Goal: Task Accomplishment & Management: Use online tool/utility

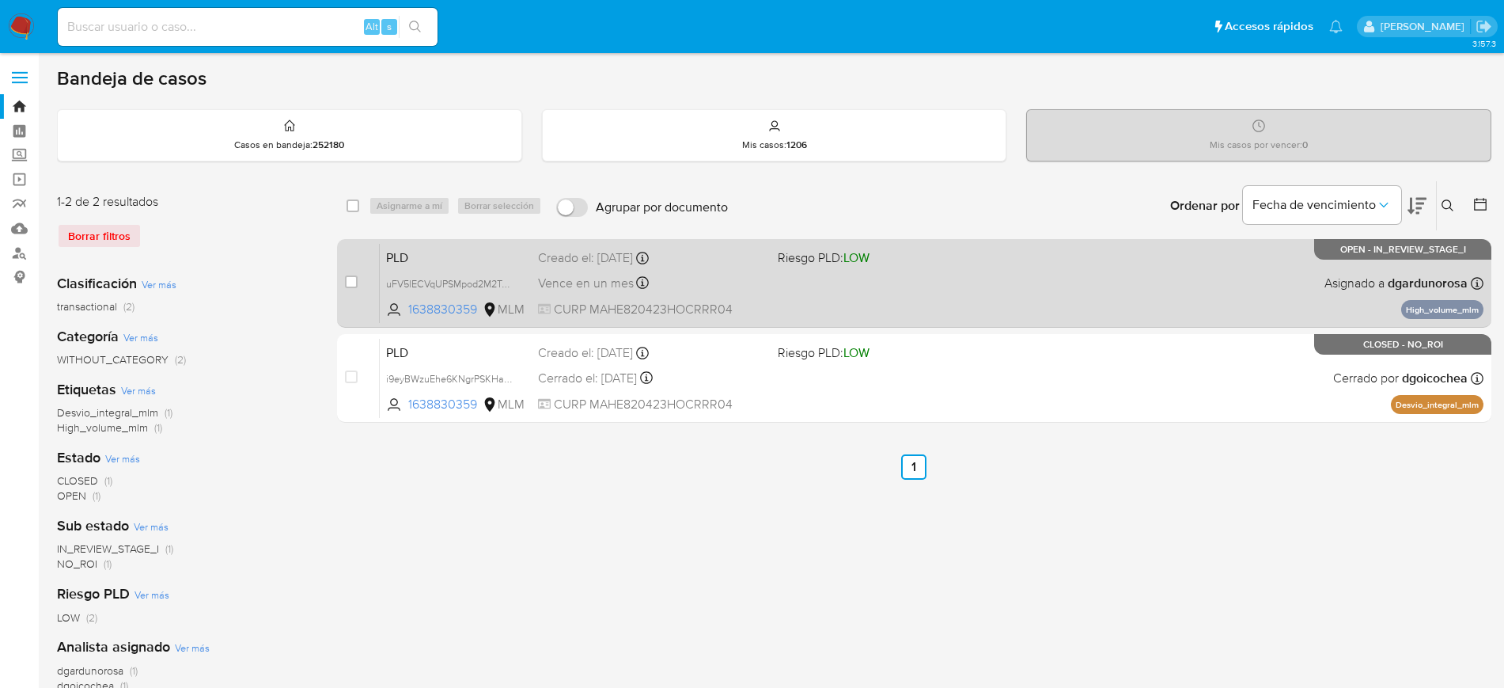
click at [833, 303] on div "PLD uFV5lECVqUPSMpod2M2TAqfN 1638830359 MLM Riesgo PLD: LOW Creado el: 12/08/20…" at bounding box center [932, 283] width 1104 height 80
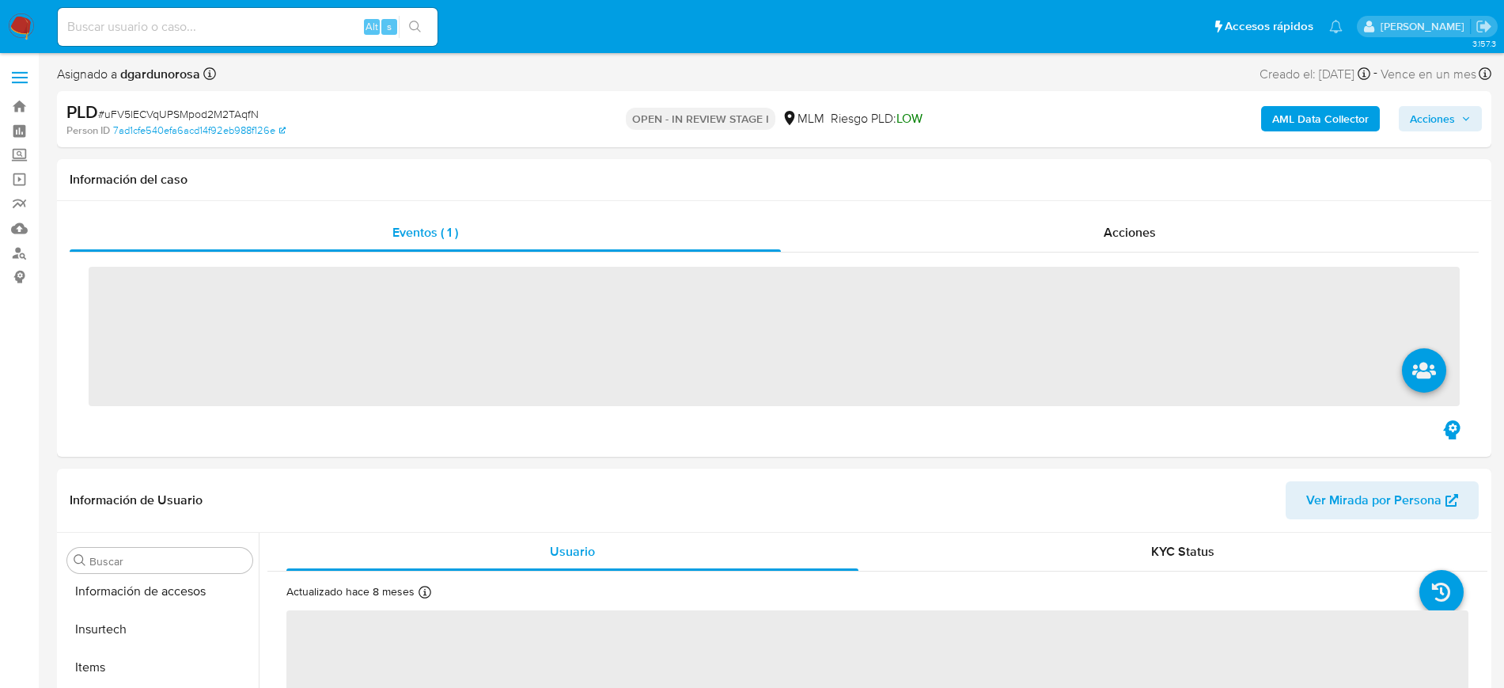
scroll to position [669, 0]
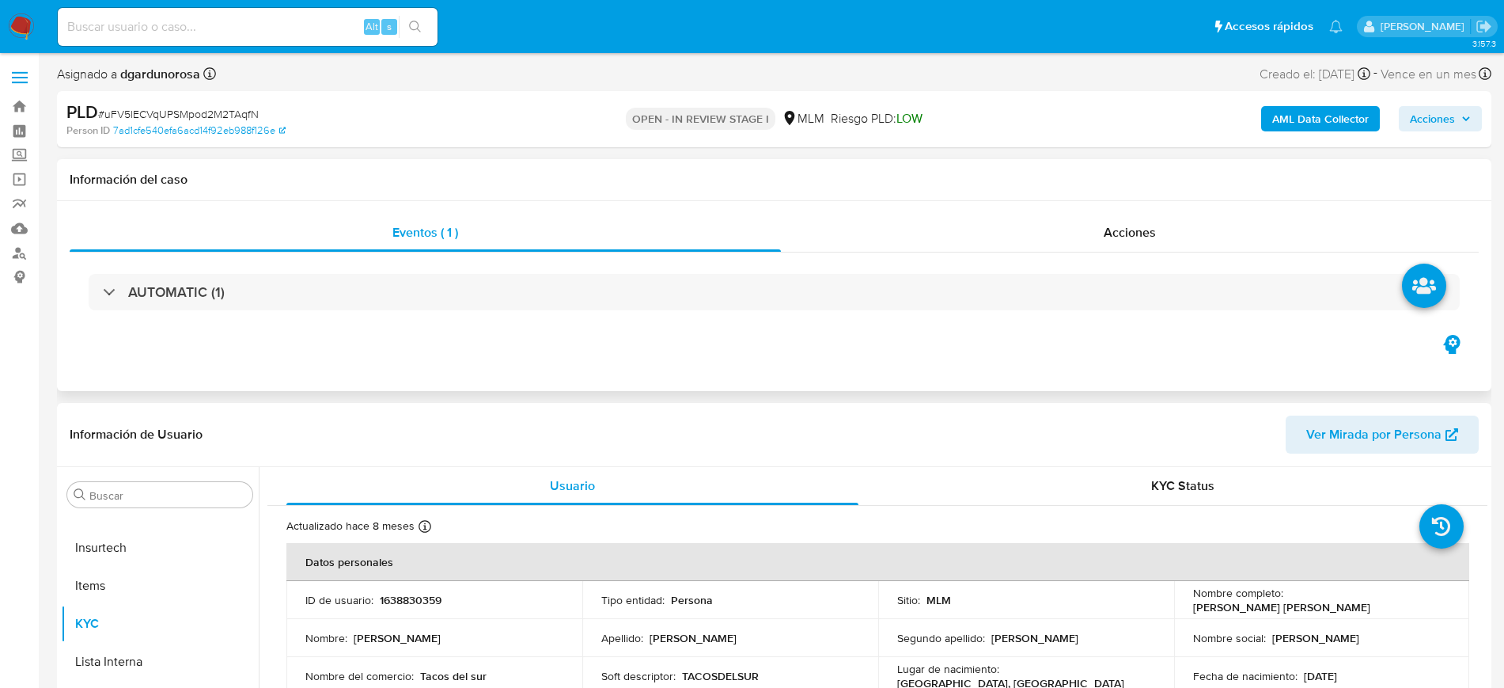
select select "10"
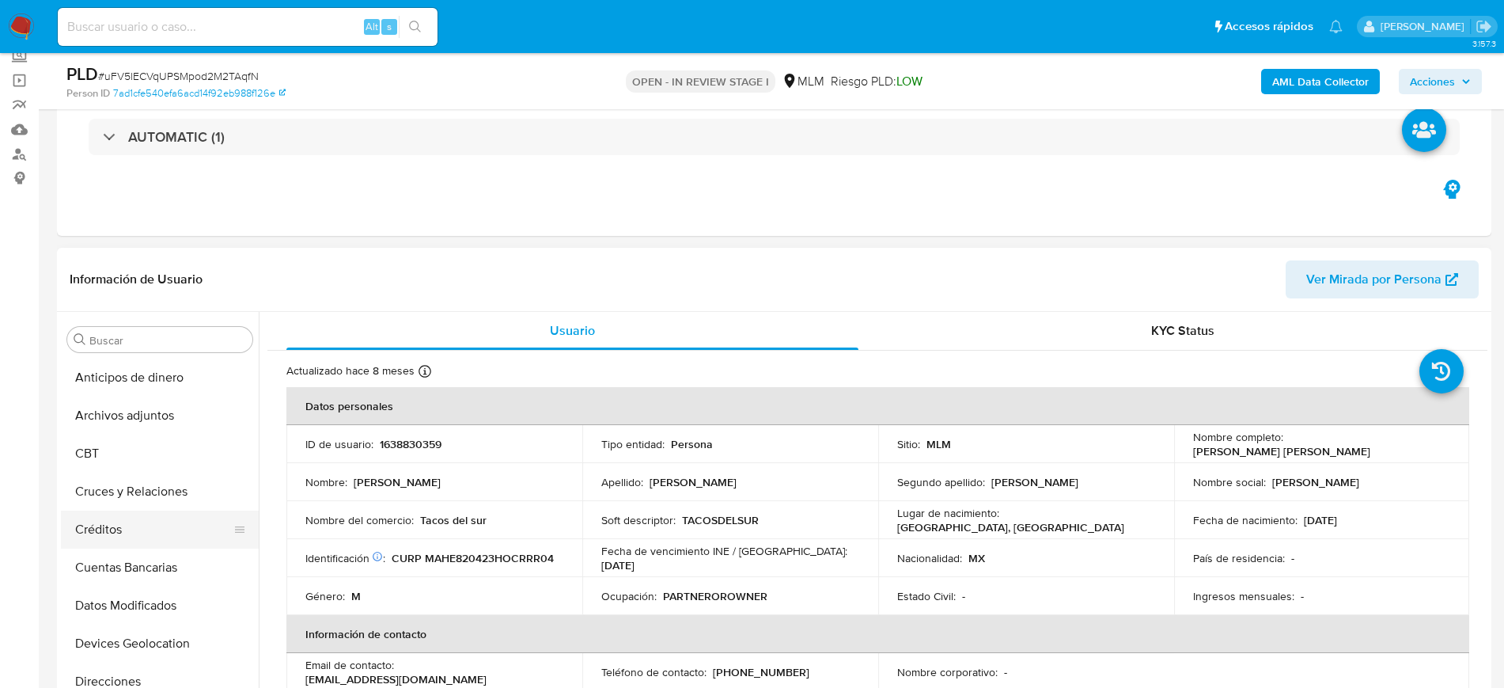
scroll to position [0, 0]
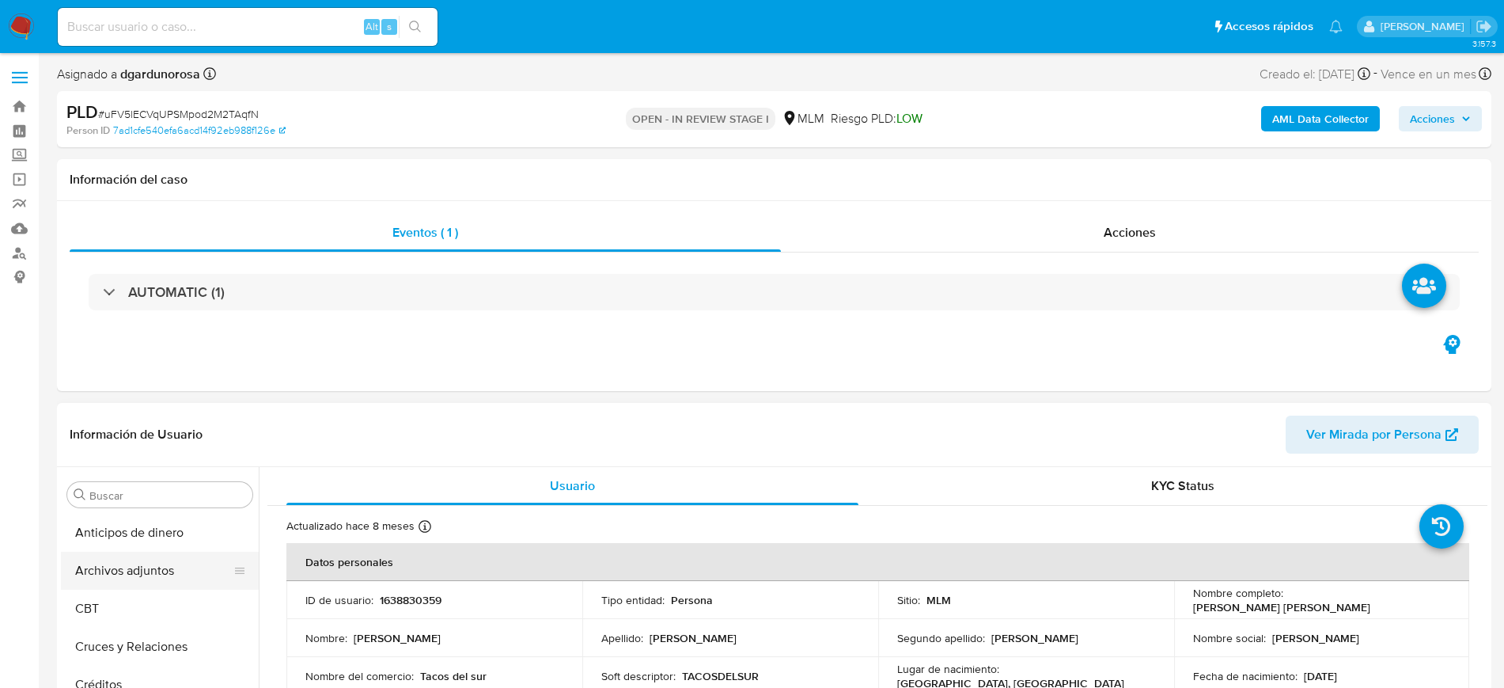
click at [122, 576] on button "Archivos adjuntos" at bounding box center [153, 571] width 185 height 38
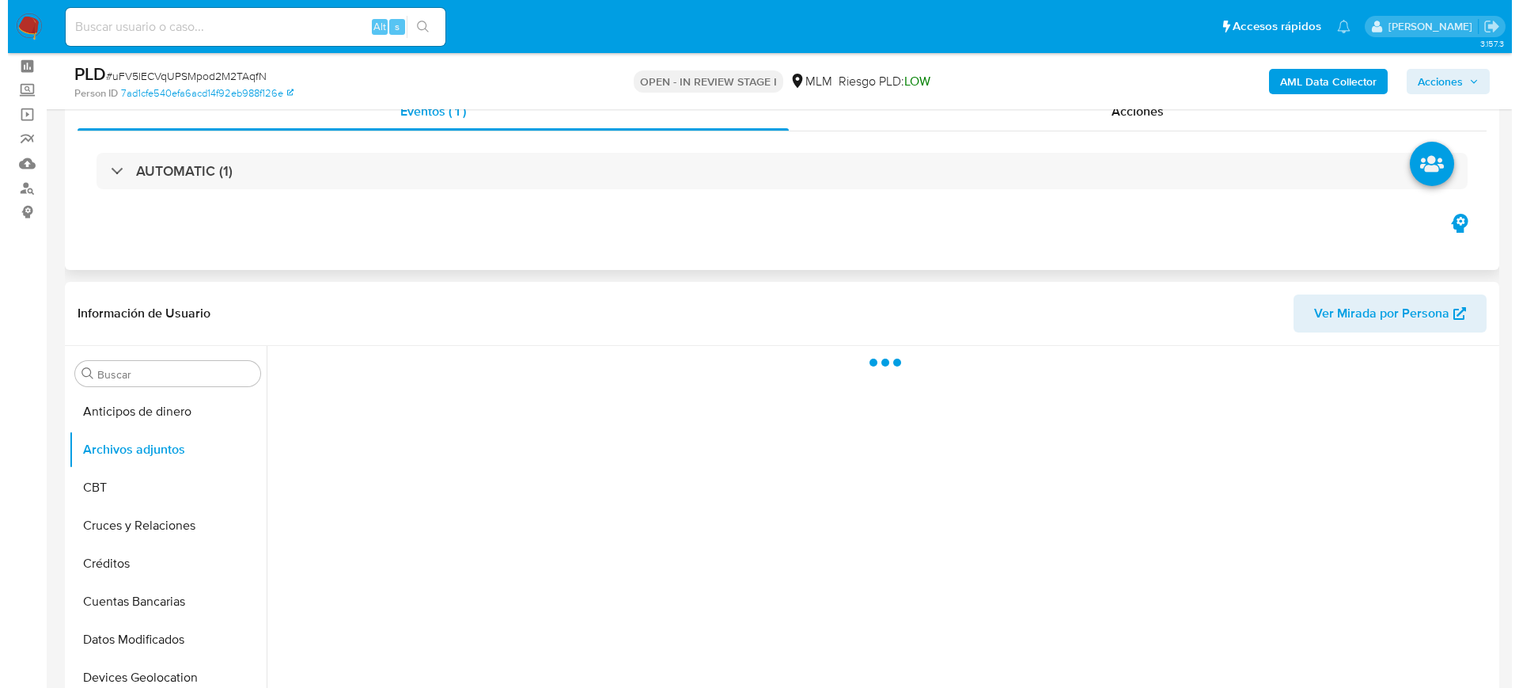
scroll to position [99, 0]
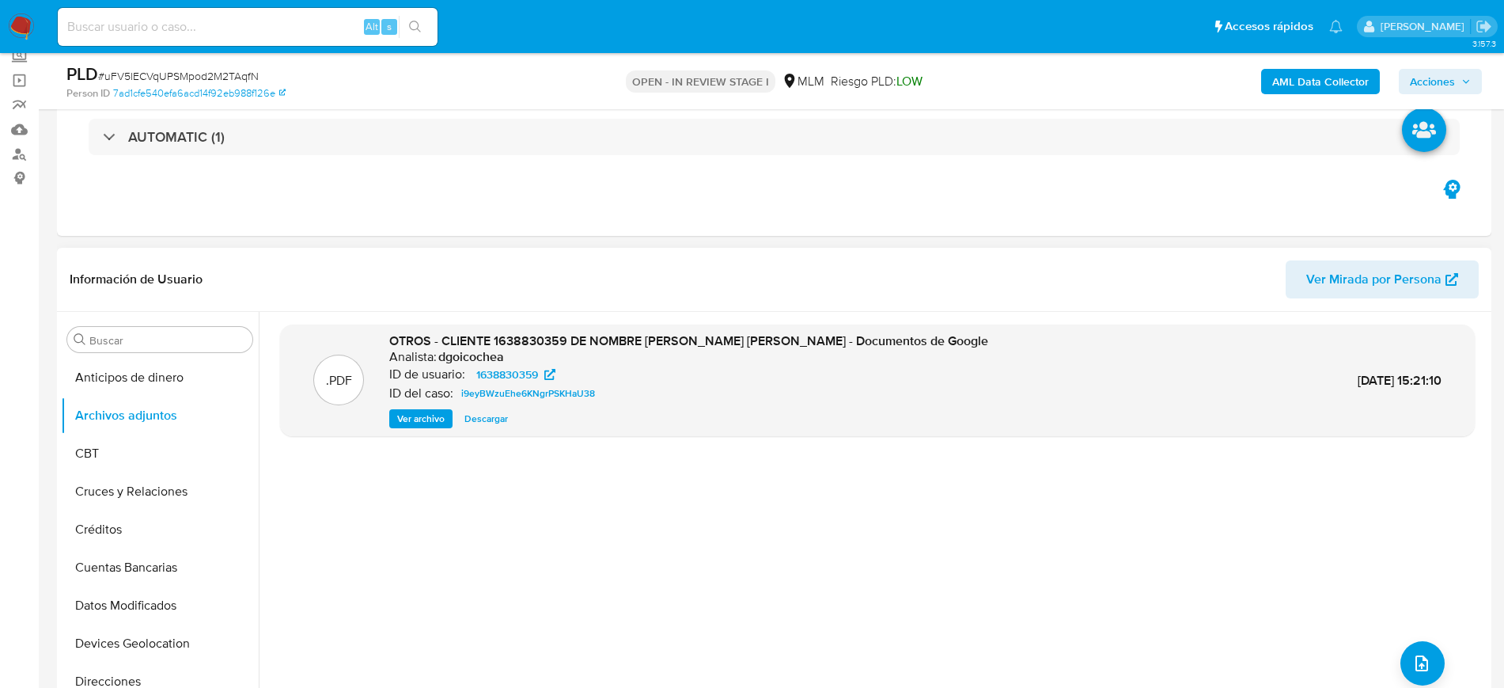
click at [419, 420] on span "Ver archivo" at bounding box center [420, 419] width 47 height 16
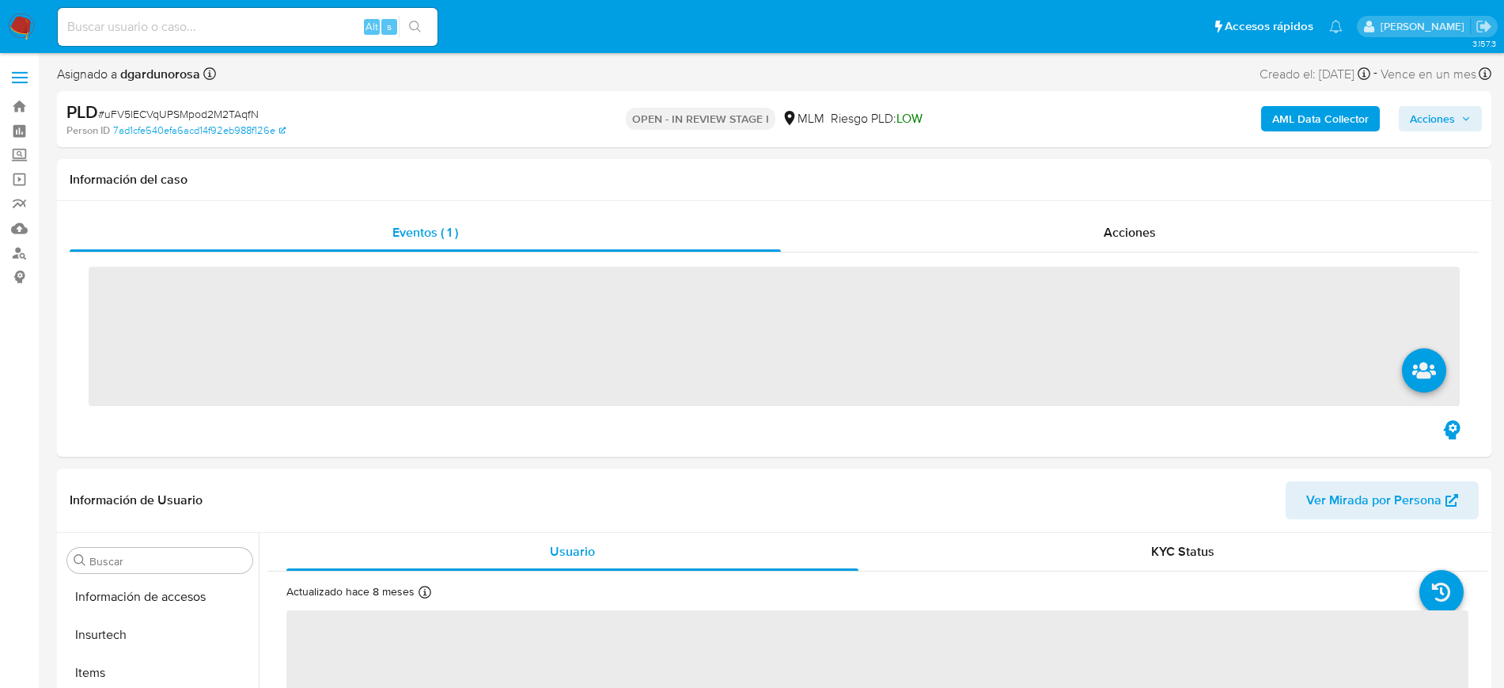
scroll to position [669, 0]
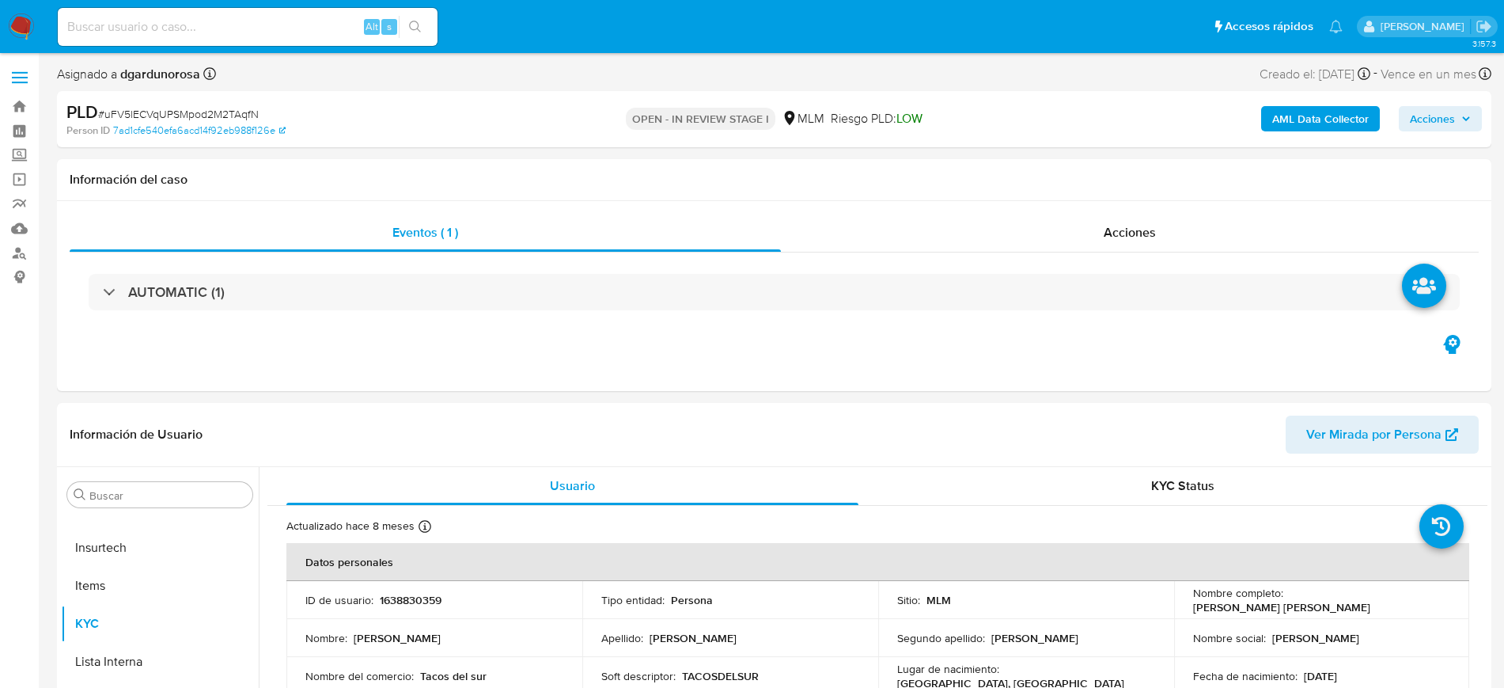
select select "10"
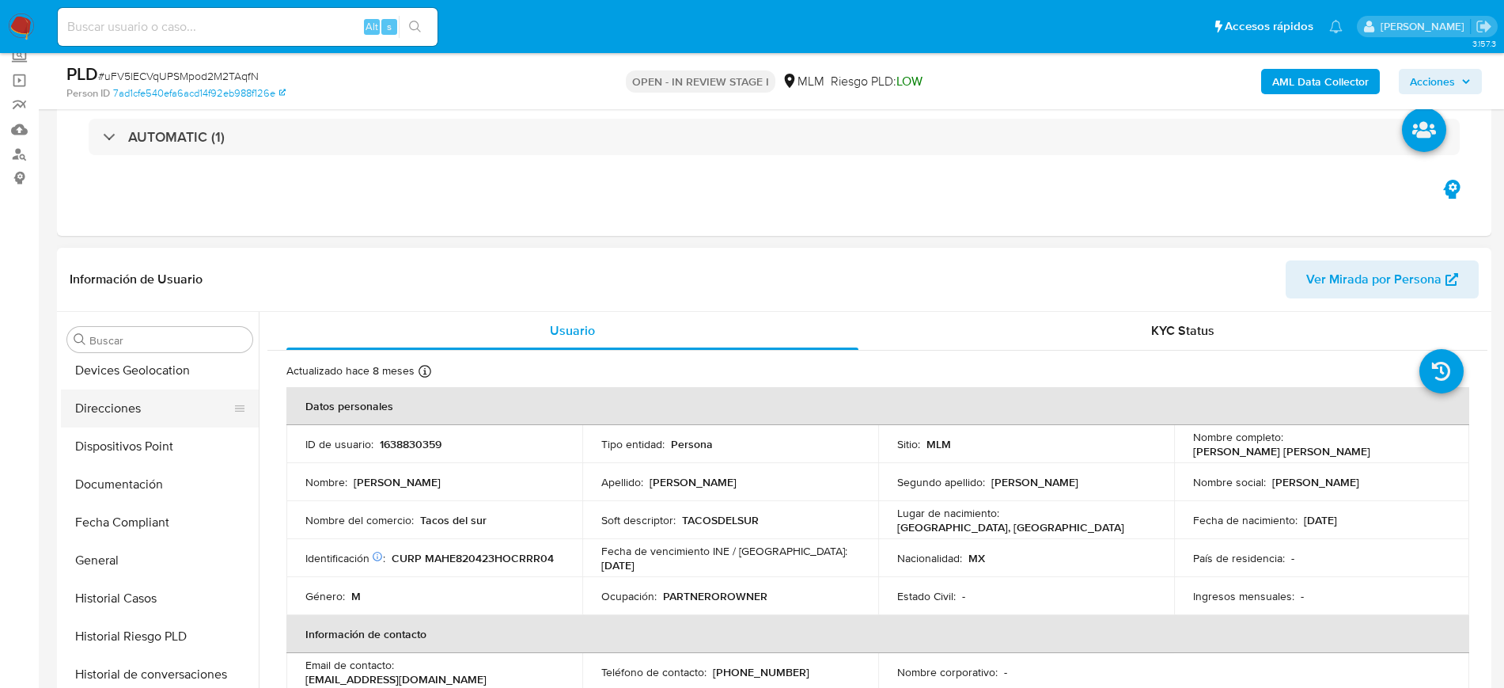
scroll to position [0, 0]
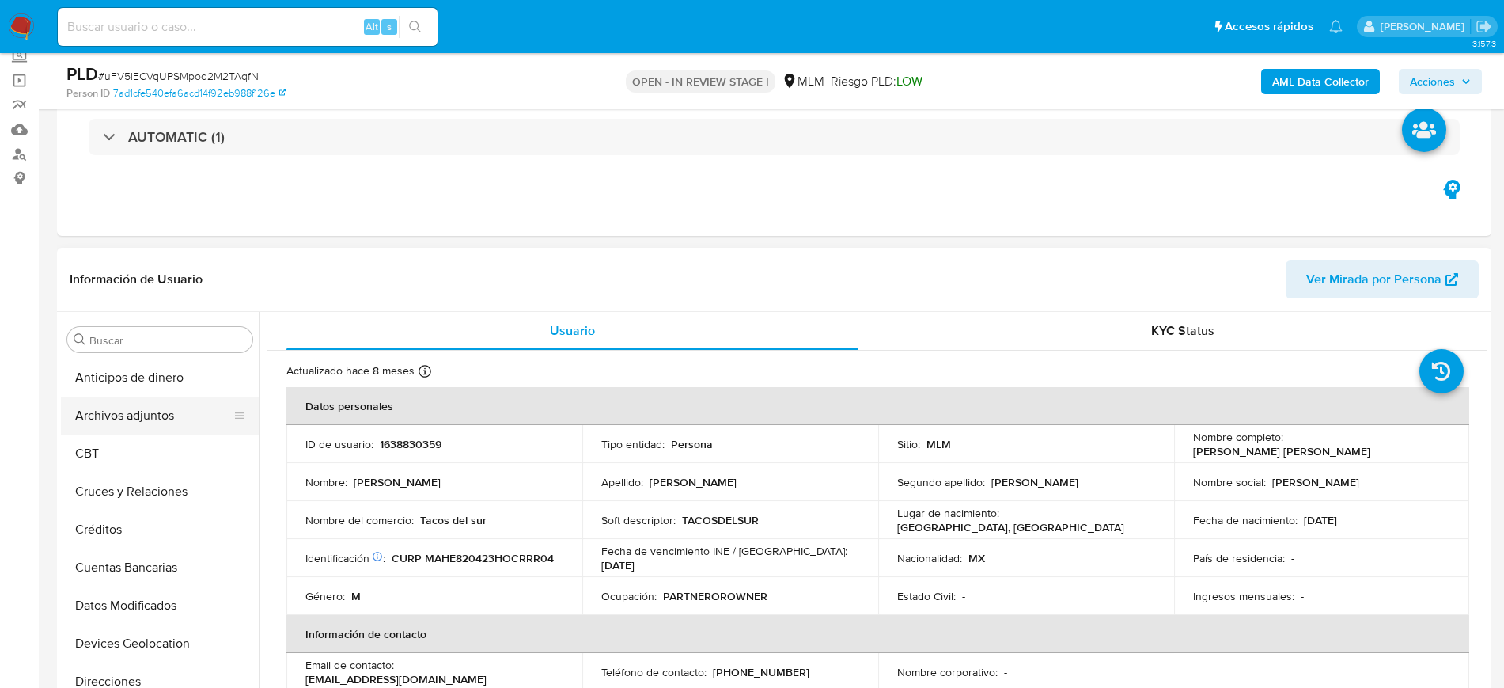
click at [138, 410] on button "Archivos adjuntos" at bounding box center [153, 415] width 185 height 38
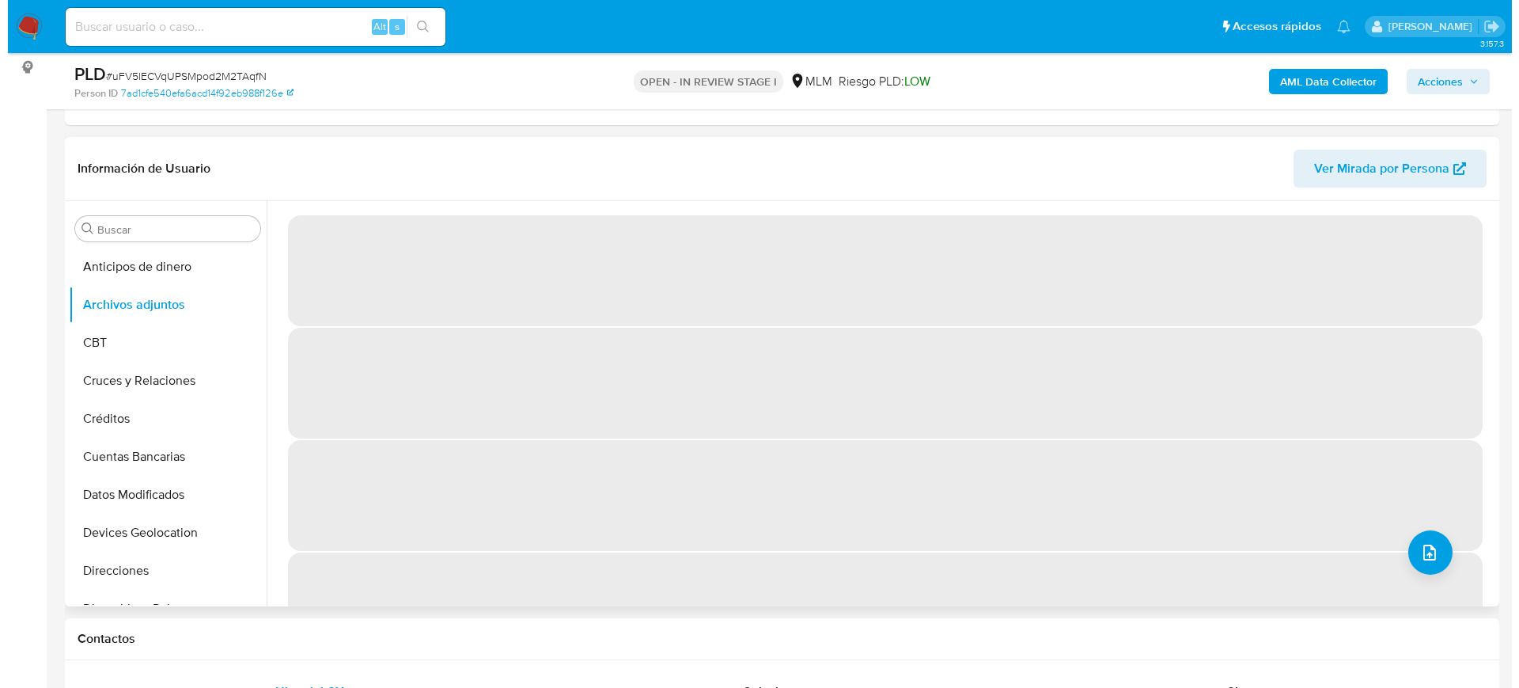
scroll to position [198, 0]
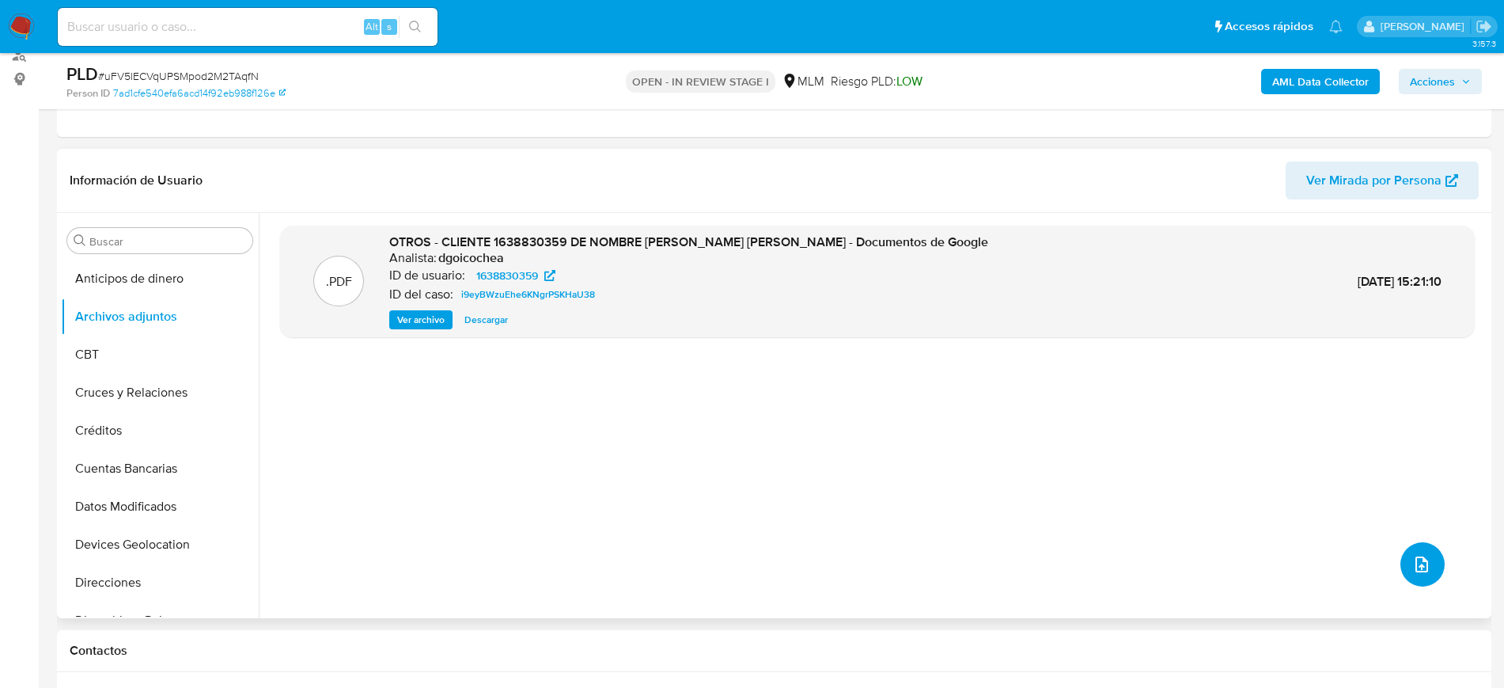
click at [1424, 556] on span "upload-file" at bounding box center [1422, 564] width 19 height 19
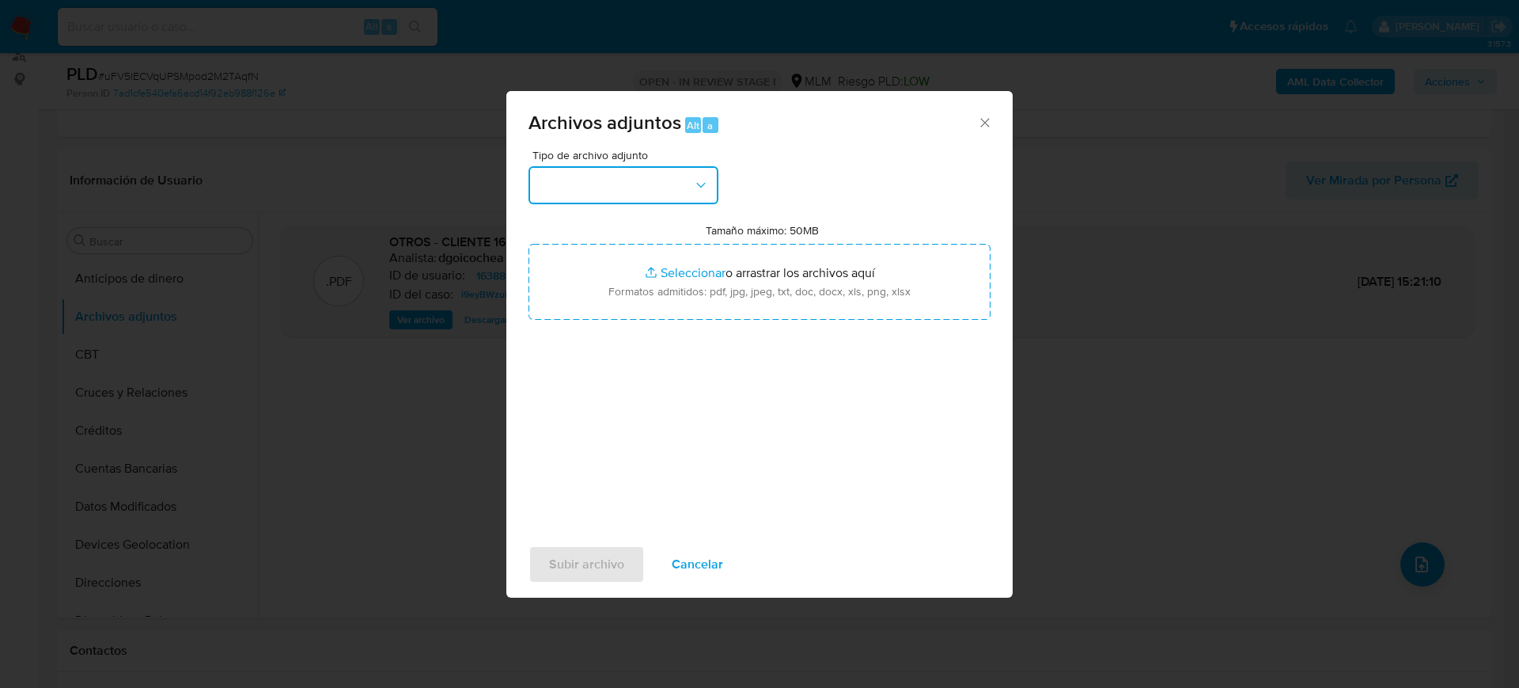
click at [608, 189] on button "button" at bounding box center [624, 185] width 190 height 38
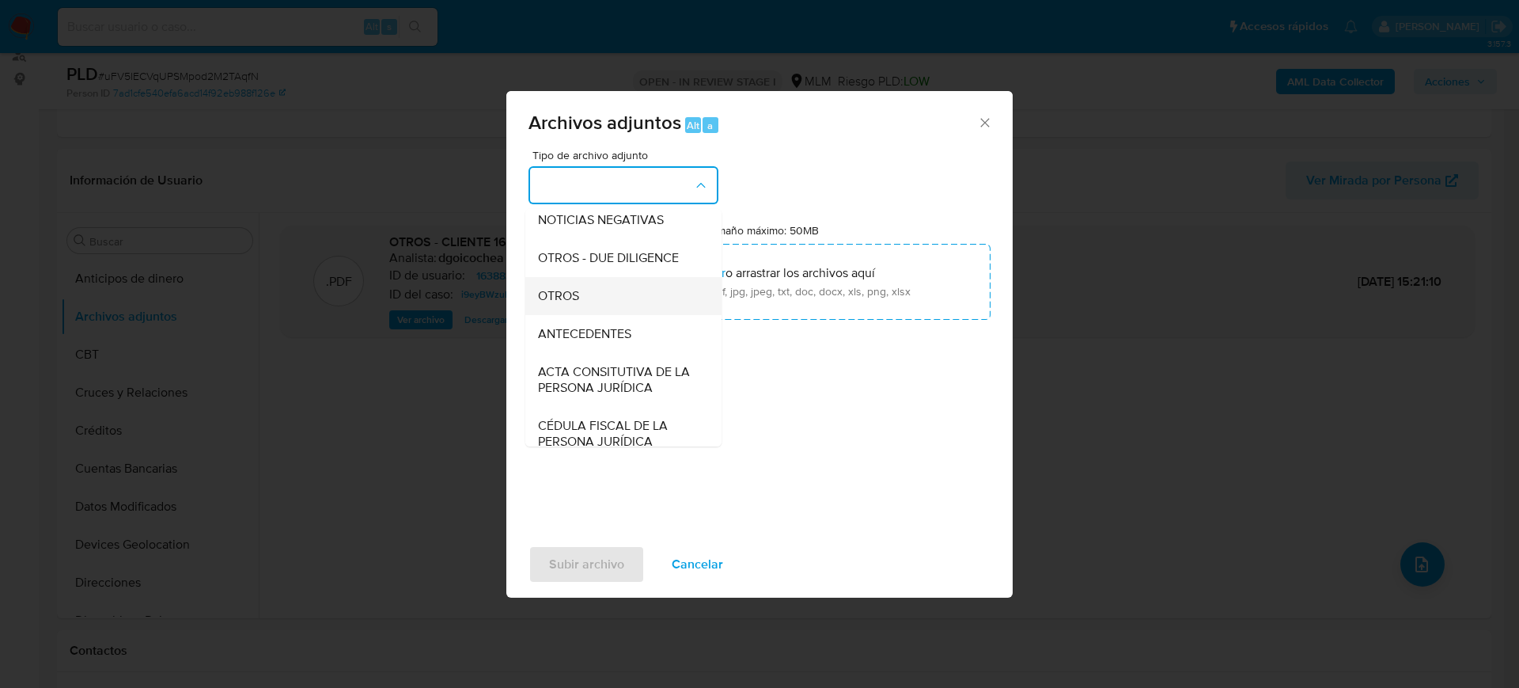
click at [570, 315] on div "OTROS" at bounding box center [618, 296] width 161 height 38
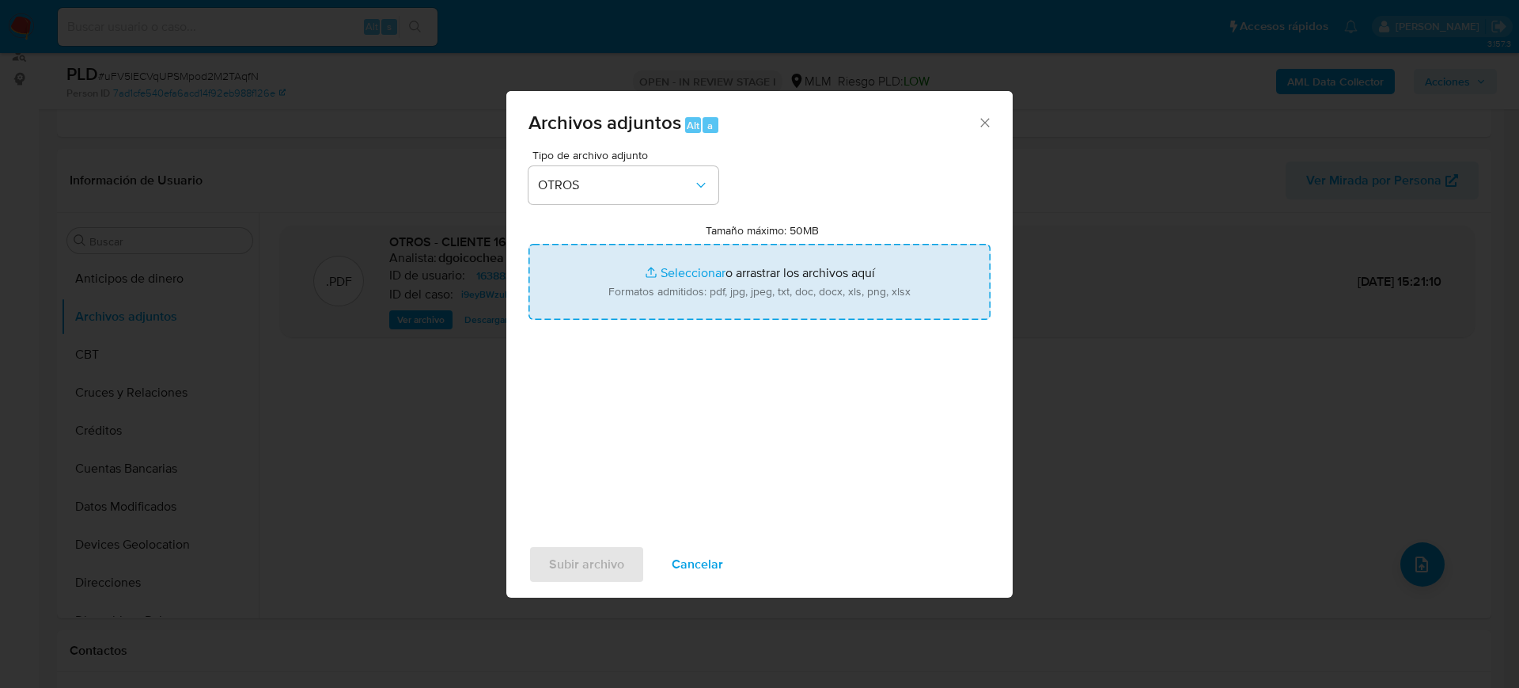
type input "C:\fakepath\1638830359_Ericc Martinez_Agosto2025.pdf"
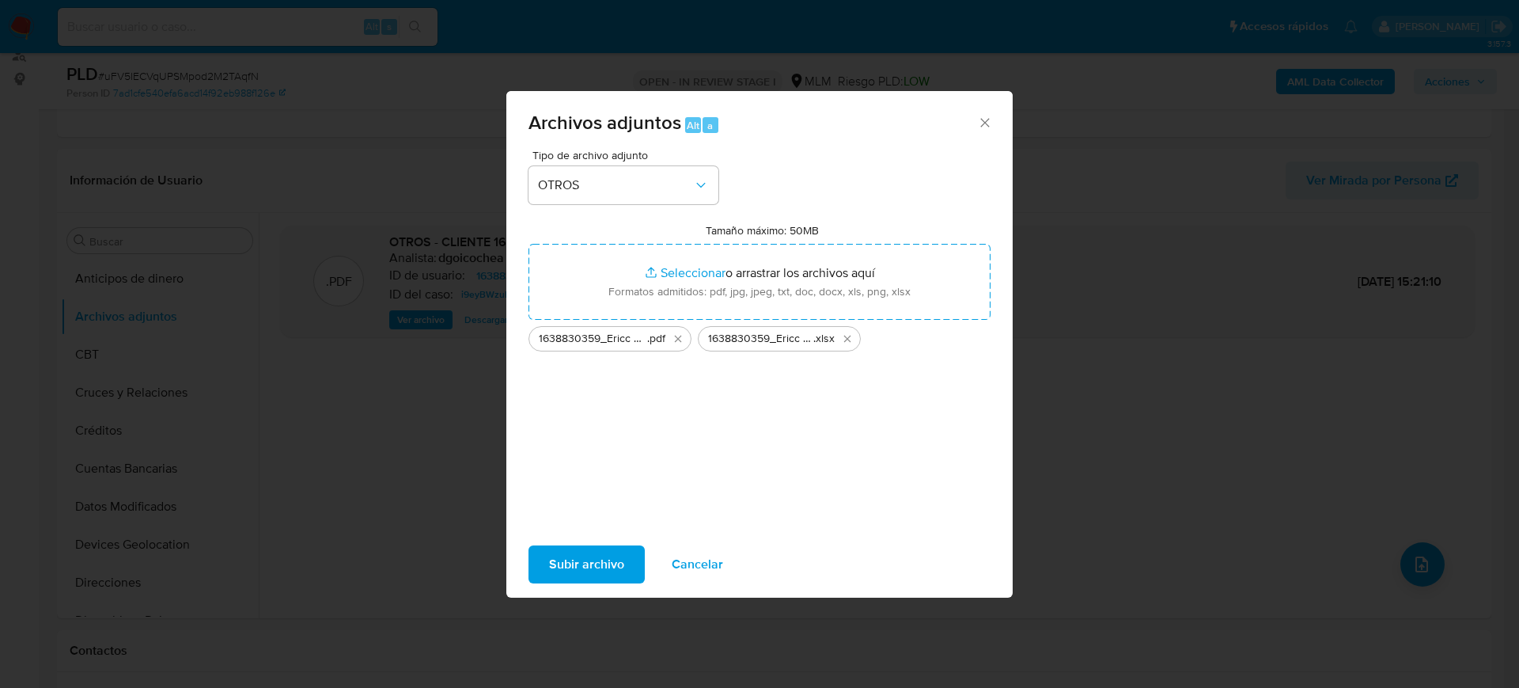
click at [569, 575] on span "Subir archivo" at bounding box center [586, 564] width 75 height 35
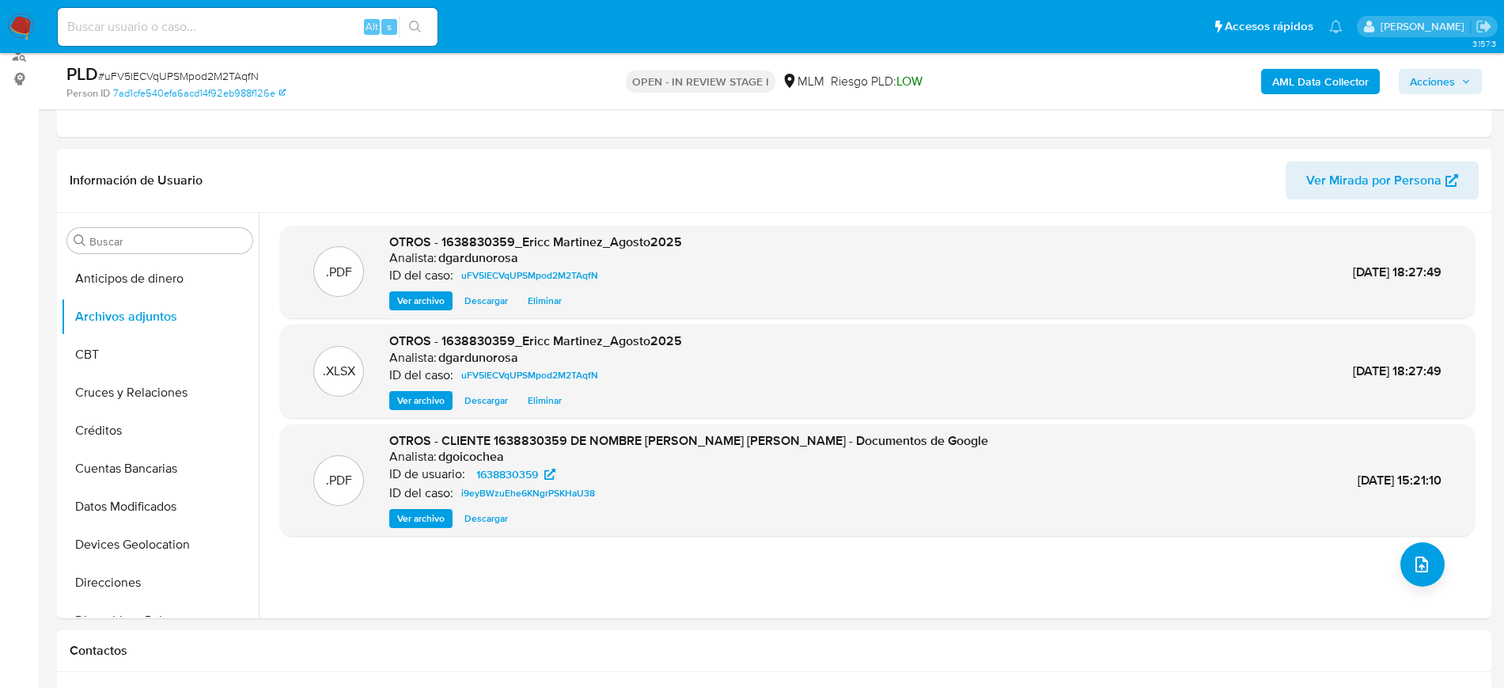
click at [1466, 79] on icon "button" at bounding box center [1466, 81] width 9 height 9
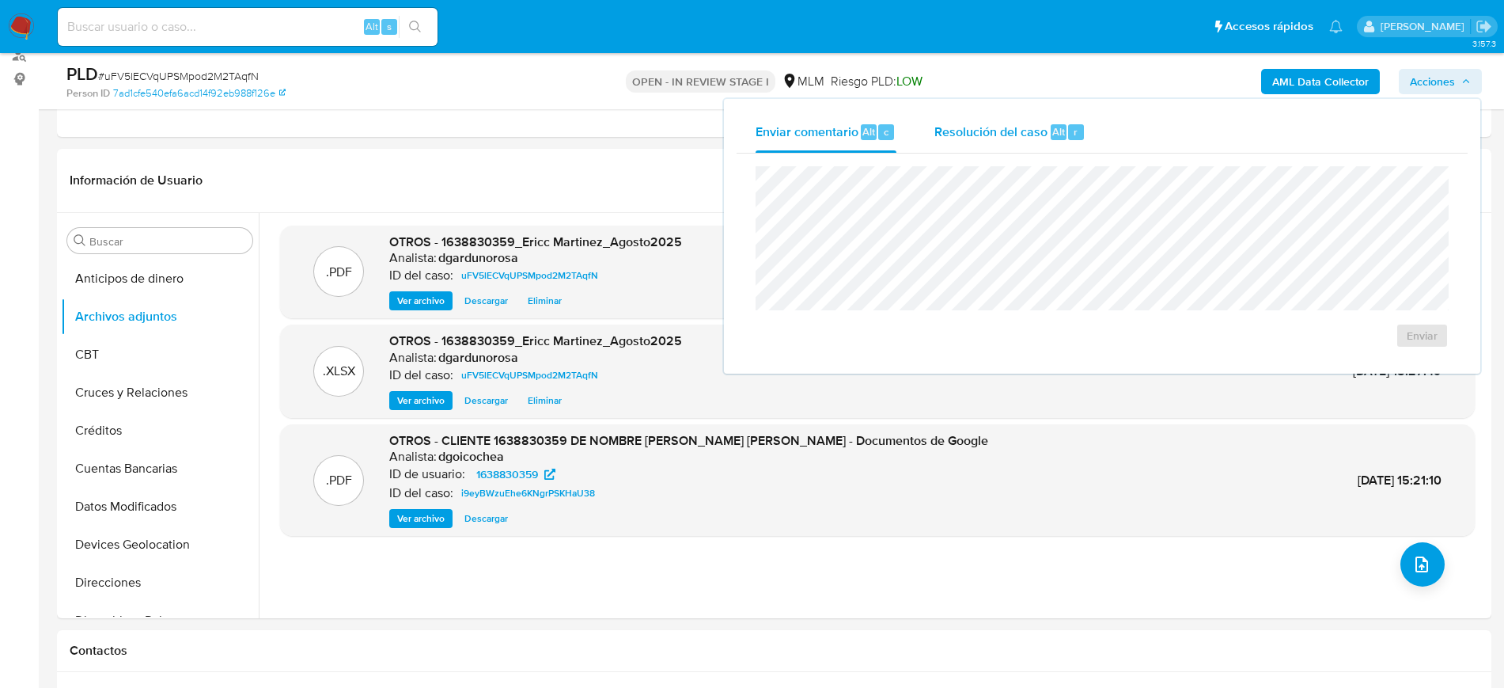
click at [1042, 130] on span "Resolución del caso" at bounding box center [991, 131] width 113 height 18
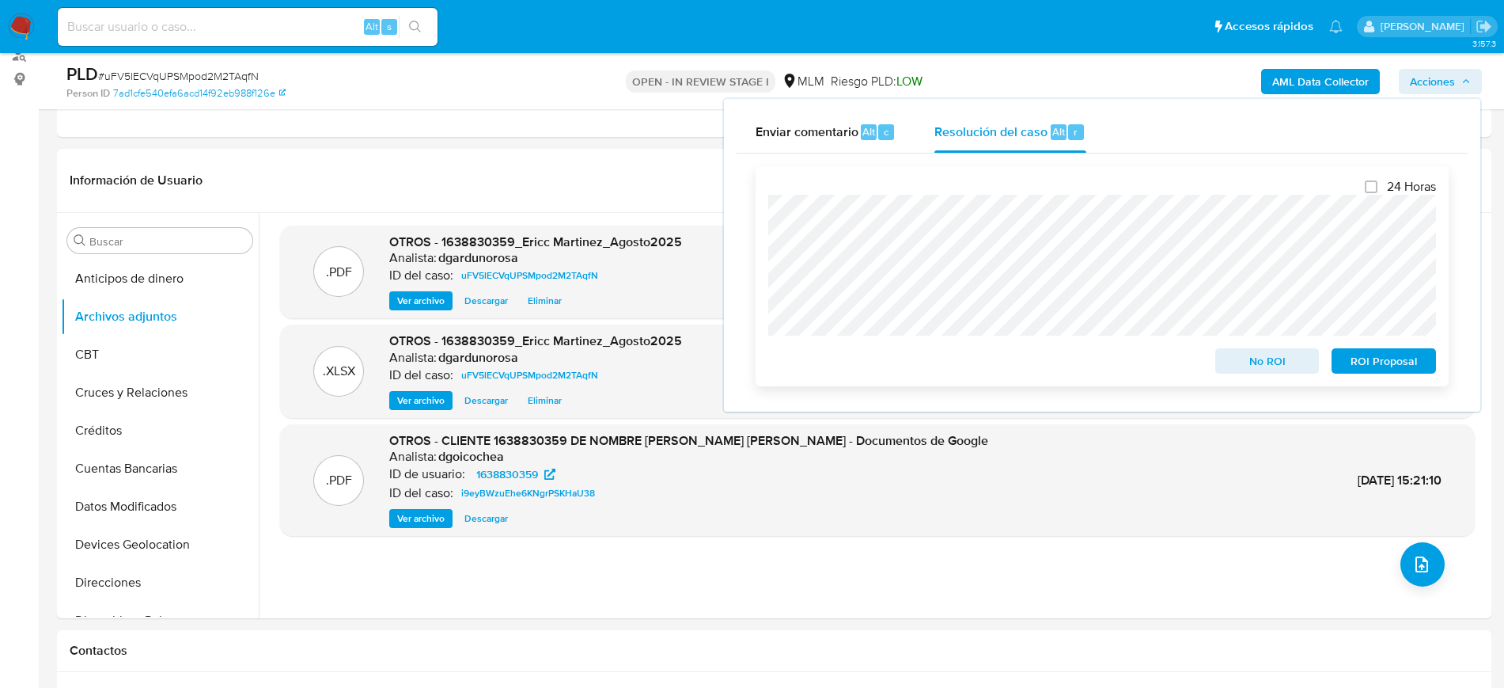
click at [1247, 365] on span "No ROI" at bounding box center [1268, 361] width 82 height 22
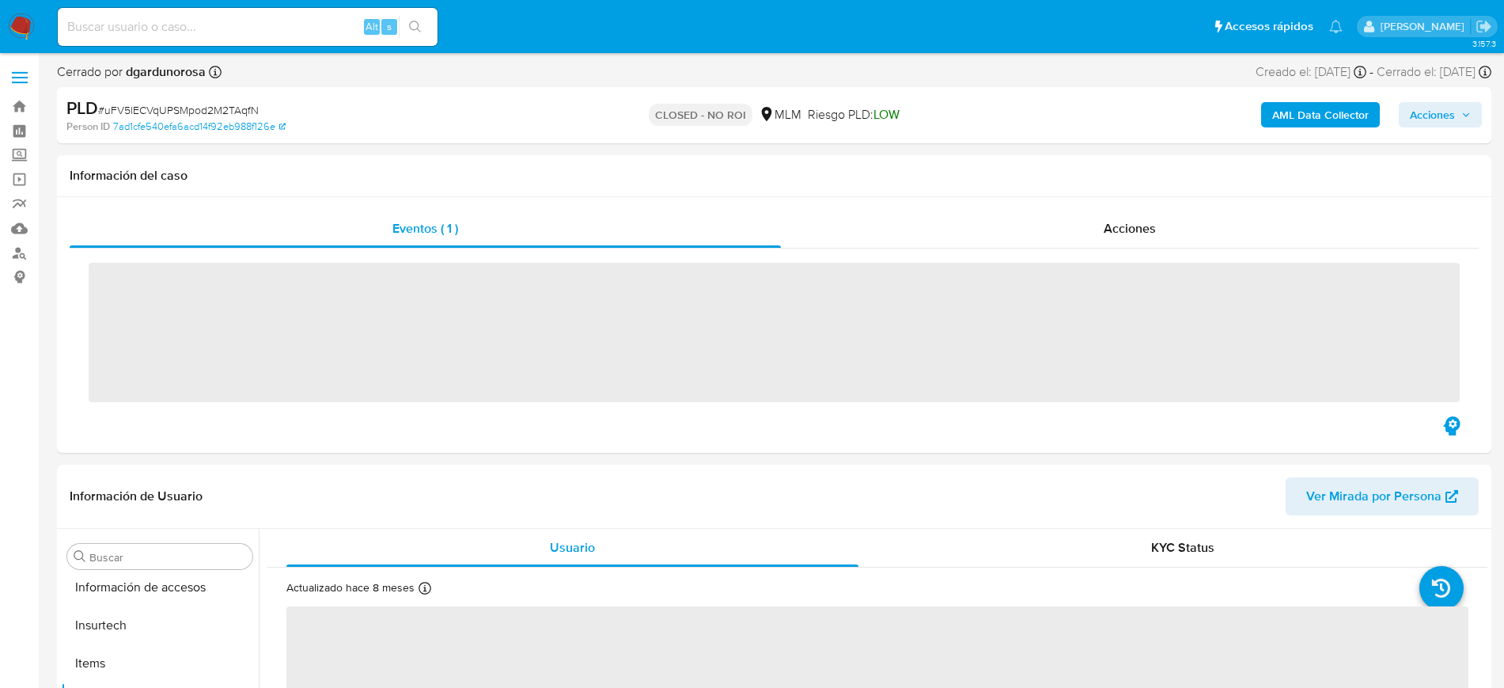
scroll to position [669, 0]
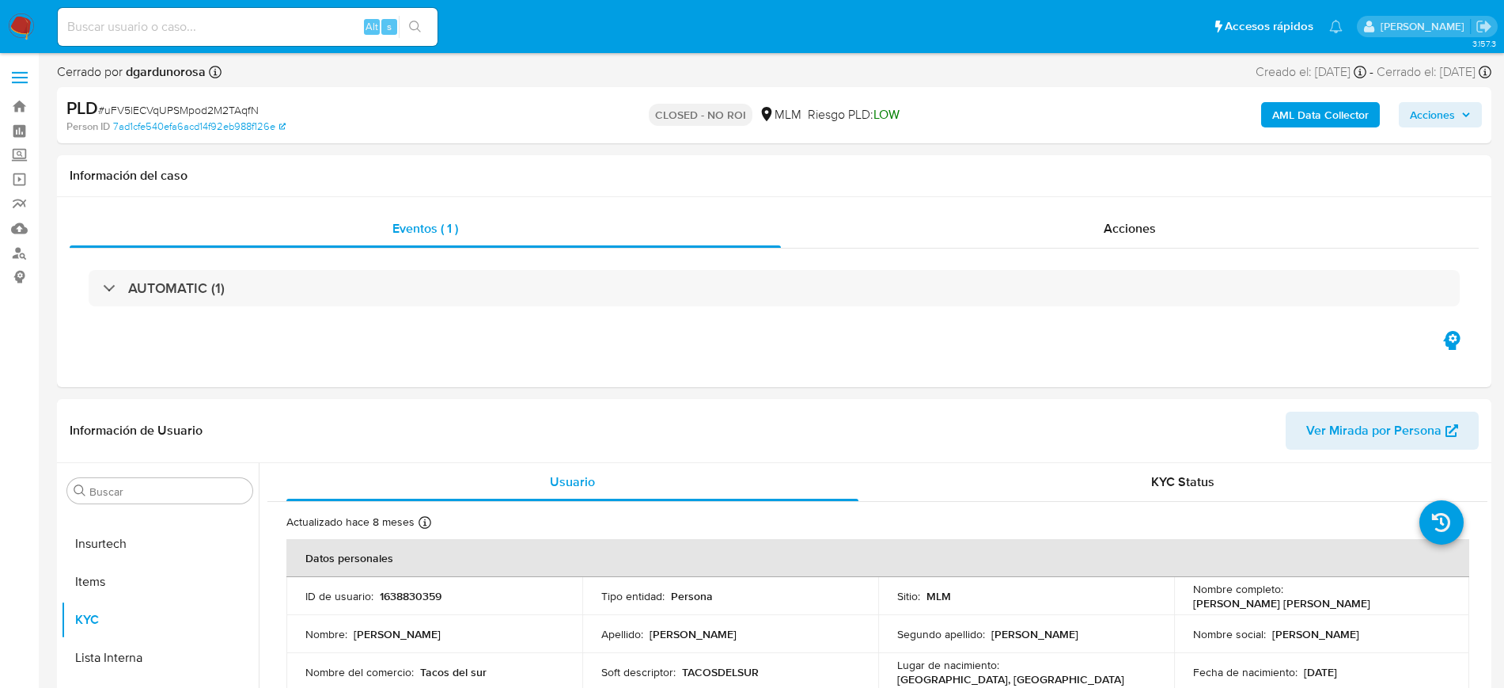
select select "10"
